Goal: Register for event/course

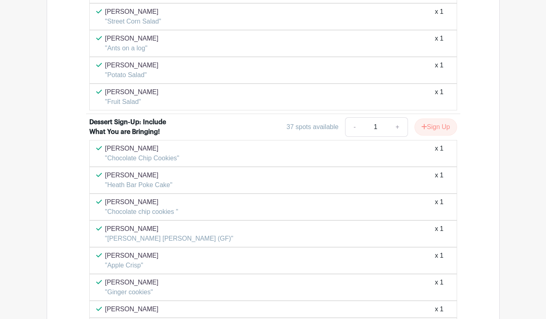
scroll to position [975, 0]
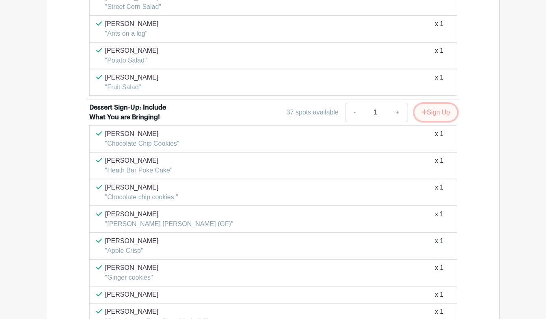
click at [438, 113] on button "Sign Up" at bounding box center [436, 112] width 43 height 17
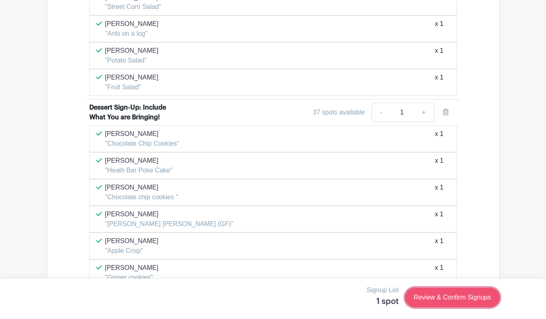
click at [447, 300] on link "Review & Confirm Signups" at bounding box center [452, 297] width 94 height 19
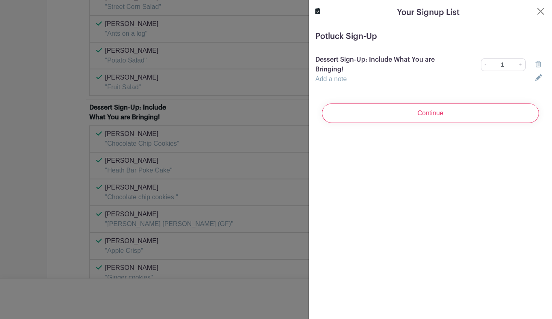
click at [340, 79] on link "Add a note" at bounding box center [331, 79] width 31 height 7
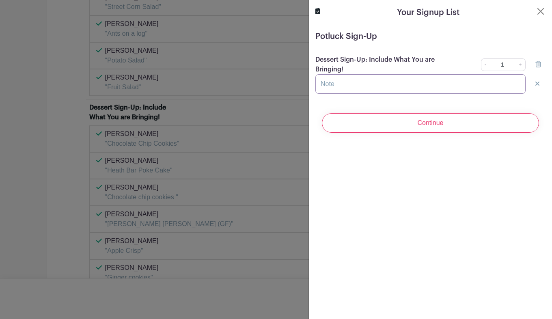
click at [339, 74] on input "text" at bounding box center [421, 83] width 210 height 19
click at [348, 176] on div "Your Signup List Potluck Sign-Up Dessert Sign-Up: Include What You are Bringing…" at bounding box center [431, 159] width 244 height 319
click at [341, 175] on div "Your Signup List Potluck Sign-Up Dessert Sign-Up: Include What You are Bringing…" at bounding box center [431, 159] width 244 height 319
click at [338, 81] on input "text" at bounding box center [421, 83] width 210 height 19
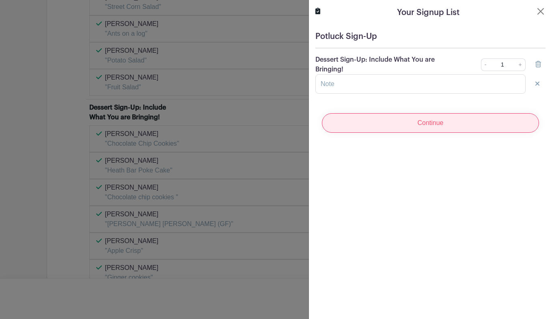
click at [348, 127] on input "Continue" at bounding box center [430, 122] width 217 height 19
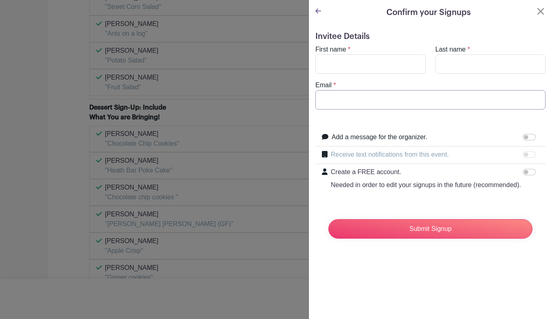
type input "[EMAIL_ADDRESS][DOMAIN_NAME]"
click at [536, 11] on button "Close" at bounding box center [541, 11] width 10 height 10
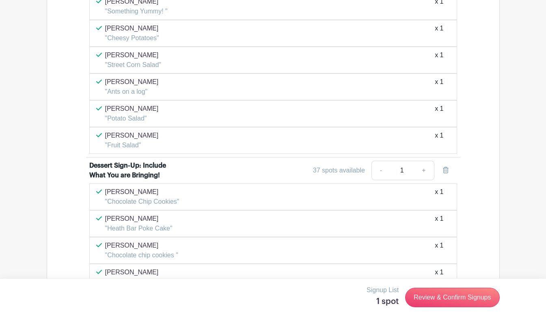
scroll to position [893, 0]
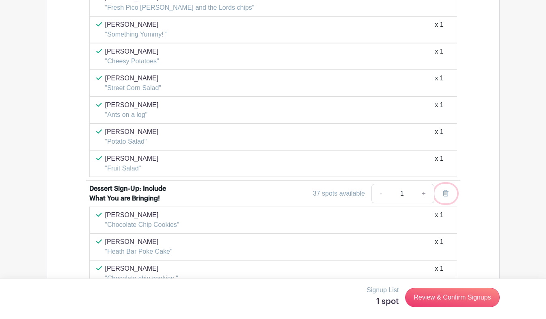
click at [442, 193] on link at bounding box center [445, 193] width 23 height 19
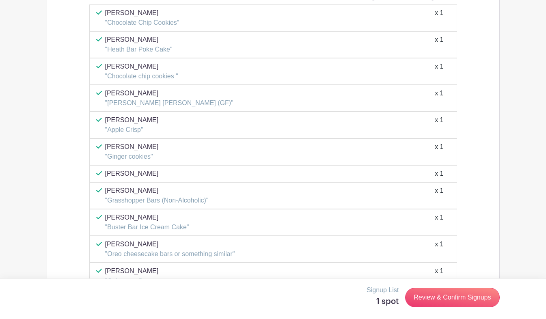
scroll to position [1096, 0]
click at [441, 300] on link "Review & Confirm Signups" at bounding box center [452, 297] width 94 height 19
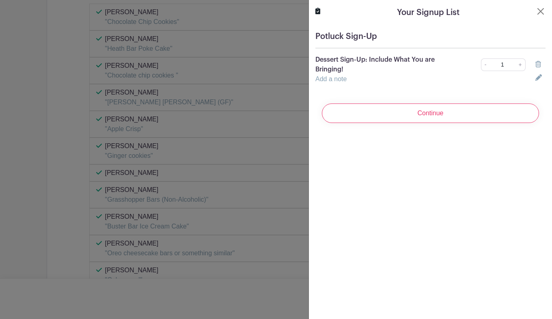
click at [342, 78] on link "Add a note" at bounding box center [331, 79] width 31 height 7
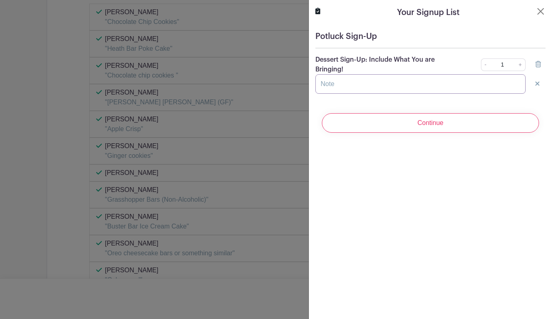
click at [344, 86] on input "text" at bounding box center [421, 83] width 210 height 19
type input "o"
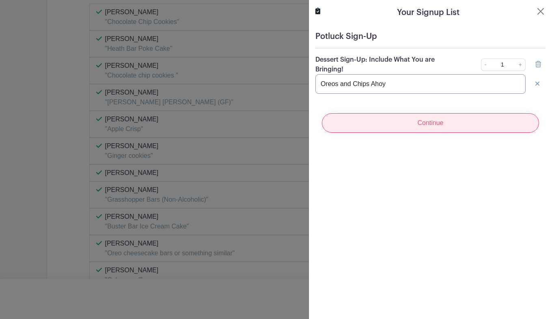
type input "Oreos and Chips Ahoy"
click at [370, 127] on input "Continue" at bounding box center [430, 122] width 217 height 19
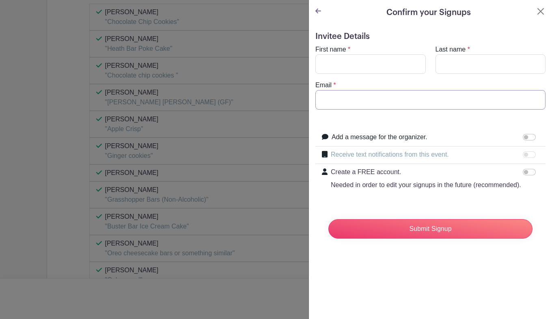
type input "[EMAIL_ADDRESS][DOMAIN_NAME]"
click at [383, 65] on input "First name" at bounding box center [371, 63] width 110 height 19
type input "Trevor"
type input "Anderson"
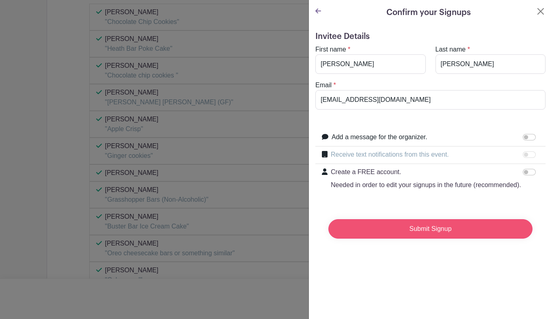
click at [443, 238] on input "Submit Signup" at bounding box center [431, 228] width 204 height 19
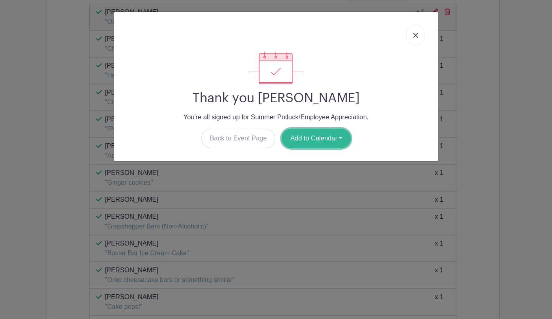
click at [300, 137] on button "Add to Calendar" at bounding box center [316, 138] width 69 height 19
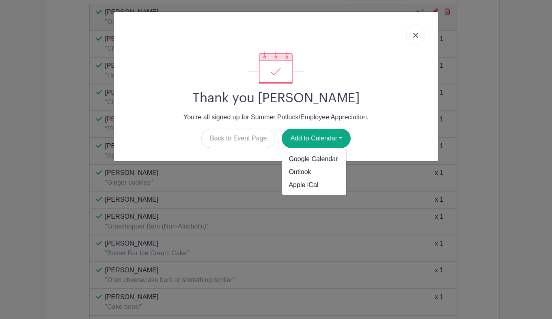
click at [411, 36] on link at bounding box center [415, 35] width 19 height 20
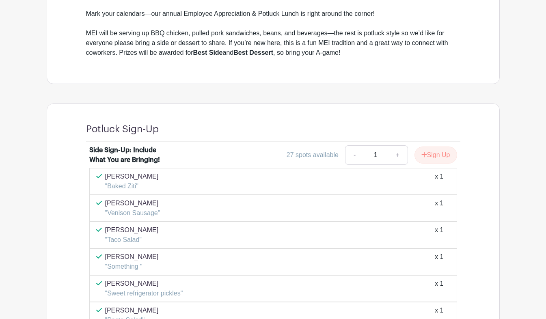
scroll to position [284, 0]
